Goal: Use online tool/utility

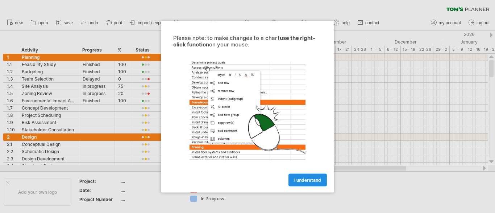
click at [302, 180] on span "I understand" at bounding box center [307, 179] width 27 height 5
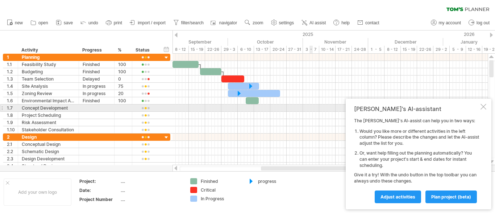
click at [484, 108] on div at bounding box center [484, 107] width 6 height 6
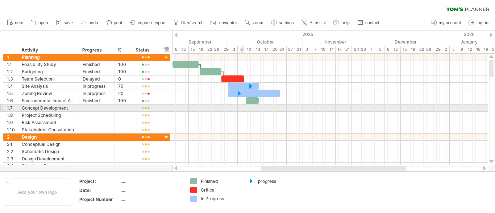
click at [242, 108] on div at bounding box center [330, 107] width 315 height 7
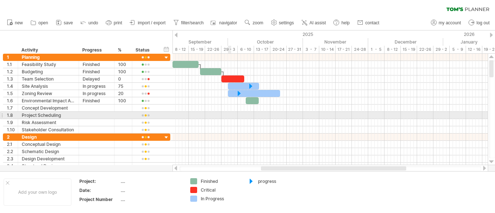
click at [231, 116] on div at bounding box center [330, 115] width 315 height 7
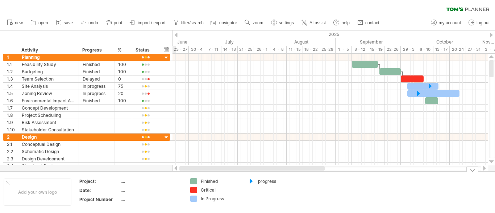
drag, startPoint x: 262, startPoint y: 169, endPoint x: 181, endPoint y: 187, distance: 83.3
click at [181, 187] on div "Trying to reach [DOMAIN_NAME] Connected again... 0% clear filter new 1" at bounding box center [247, 106] width 495 height 213
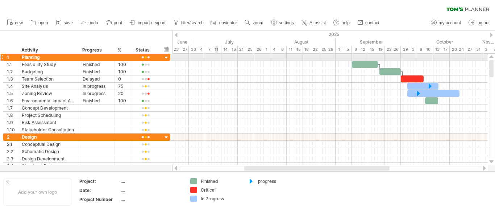
click at [217, 58] on div at bounding box center [330, 57] width 315 height 7
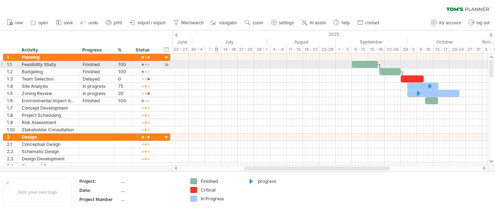
click at [216, 67] on div at bounding box center [330, 64] width 315 height 7
